Goal: Information Seeking & Learning: Learn about a topic

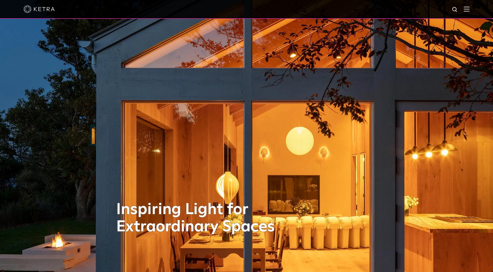
click at [468, 11] on div at bounding box center [246, 9] width 446 height 18
click at [474, 7] on div at bounding box center [246, 9] width 493 height 19
click at [469, 9] on img at bounding box center [466, 9] width 6 height 5
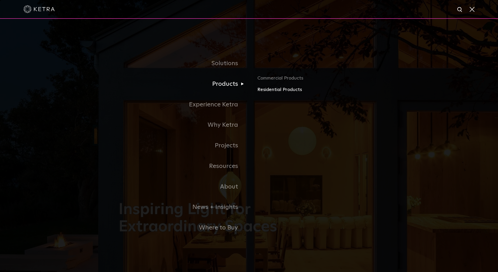
click at [270, 89] on link "Residential Products" at bounding box center [318, 90] width 122 height 8
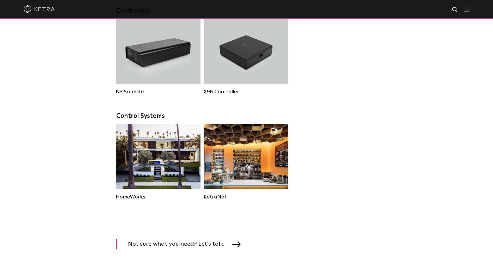
scroll to position [619, 0]
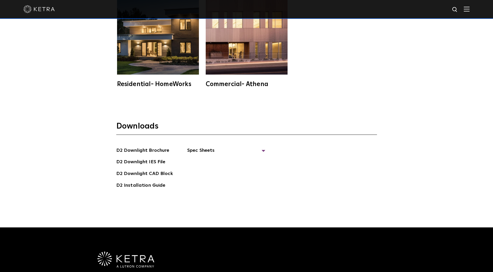
scroll to position [1596, 0]
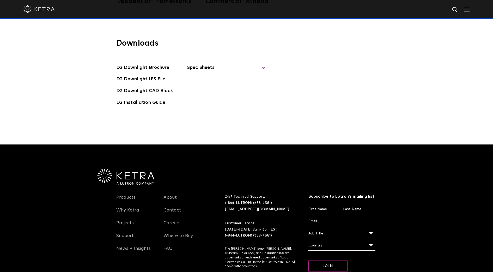
click at [207, 64] on span "Spec Sheets" at bounding box center [226, 69] width 78 height 11
